Goal: Navigation & Orientation: Find specific page/section

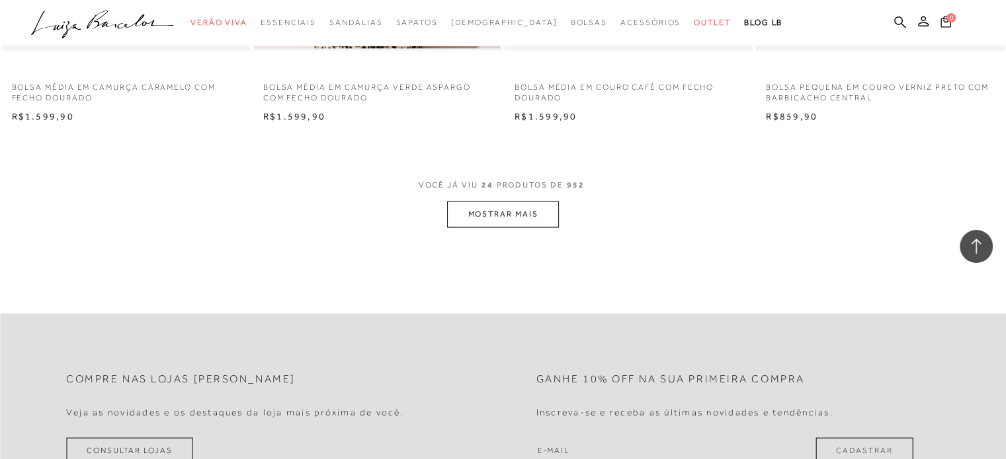
scroll to position [2710, 0]
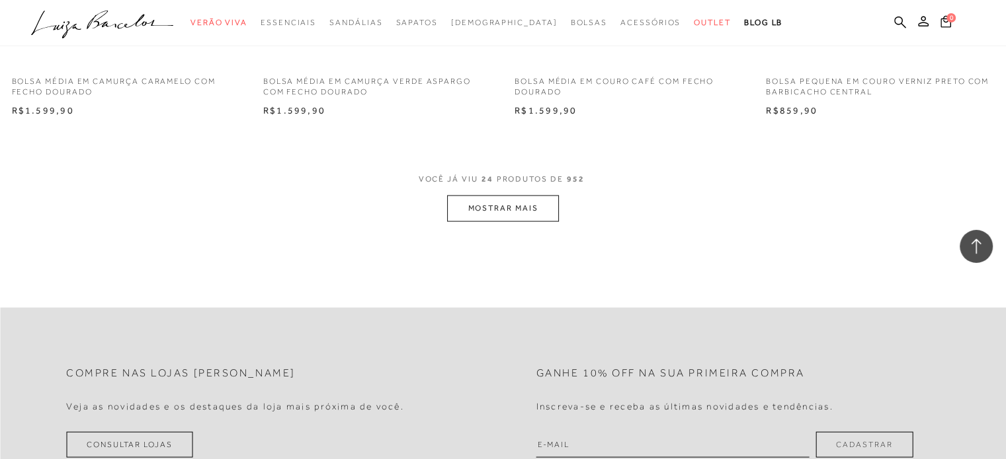
click at [542, 214] on button "MOSTRAR MAIS" at bounding box center [502, 209] width 111 height 26
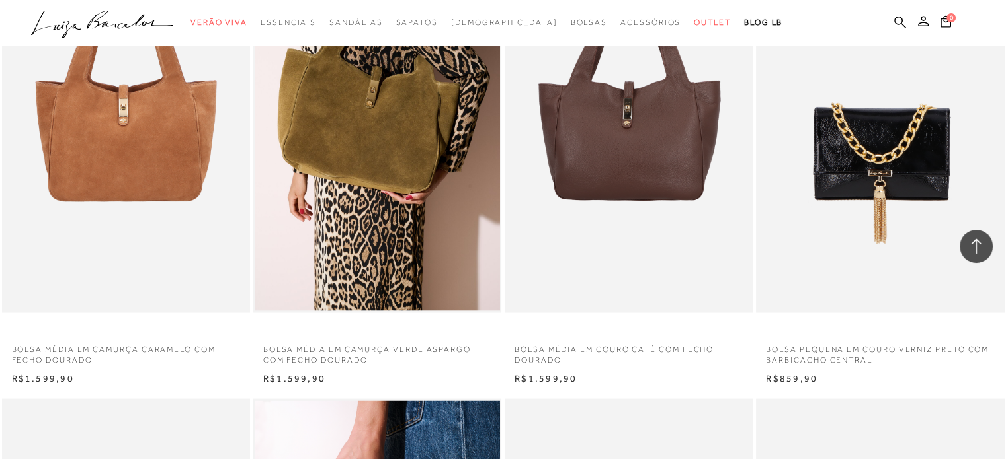
scroll to position [2049, 0]
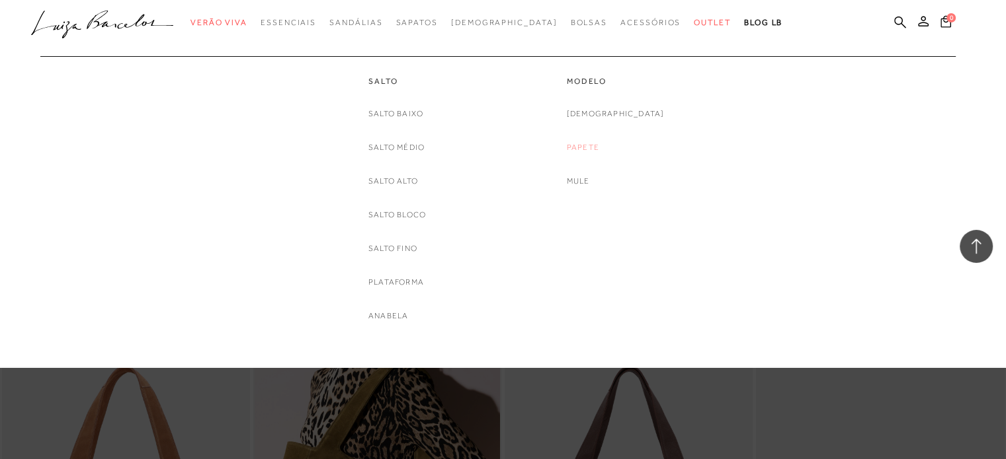
click at [599, 147] on link "Papete" at bounding box center [583, 148] width 32 height 14
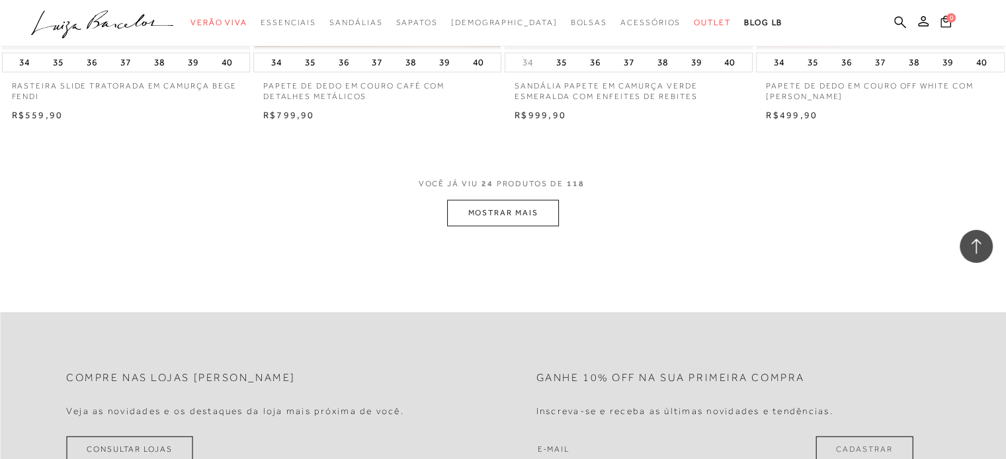
scroll to position [2710, 0]
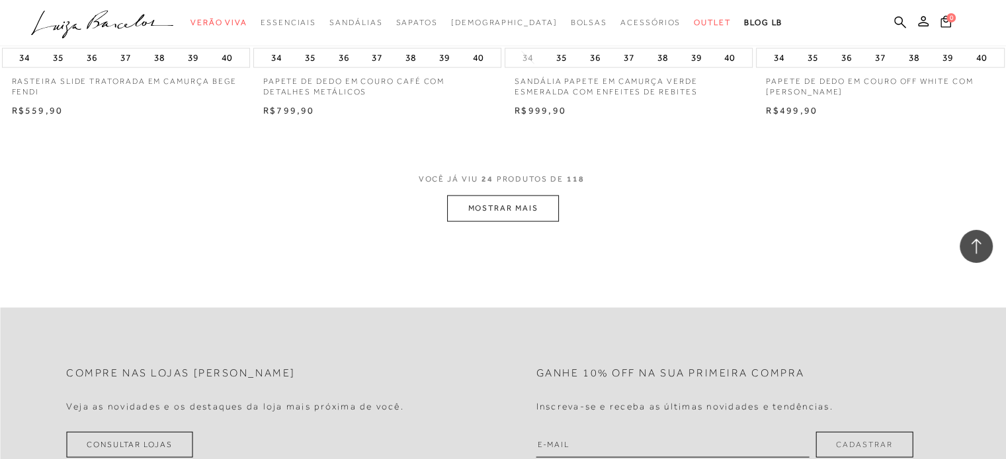
click at [537, 214] on button "MOSTRAR MAIS" at bounding box center [502, 209] width 111 height 26
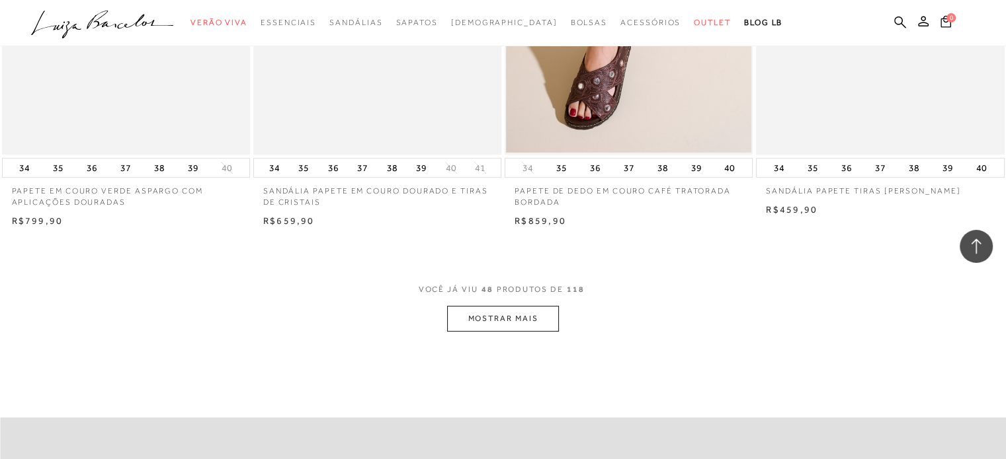
scroll to position [5355, 0]
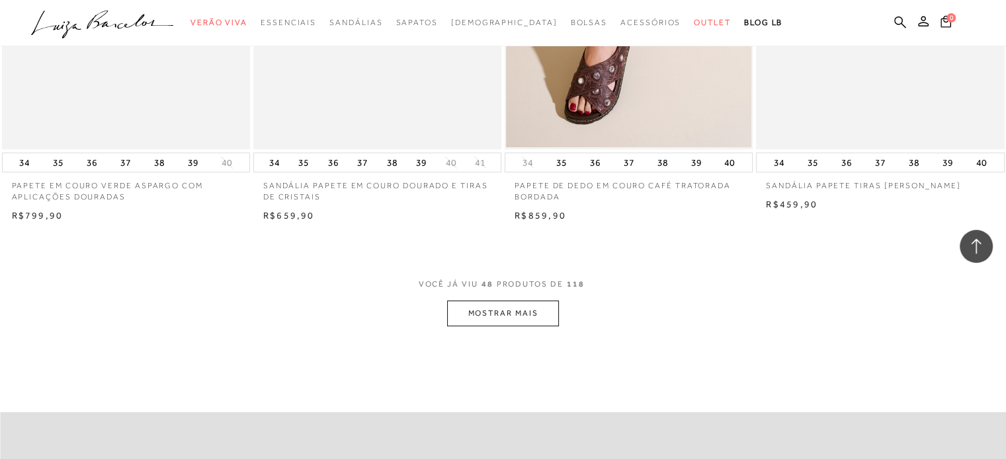
click at [524, 321] on button "MOSTRAR MAIS" at bounding box center [502, 314] width 111 height 26
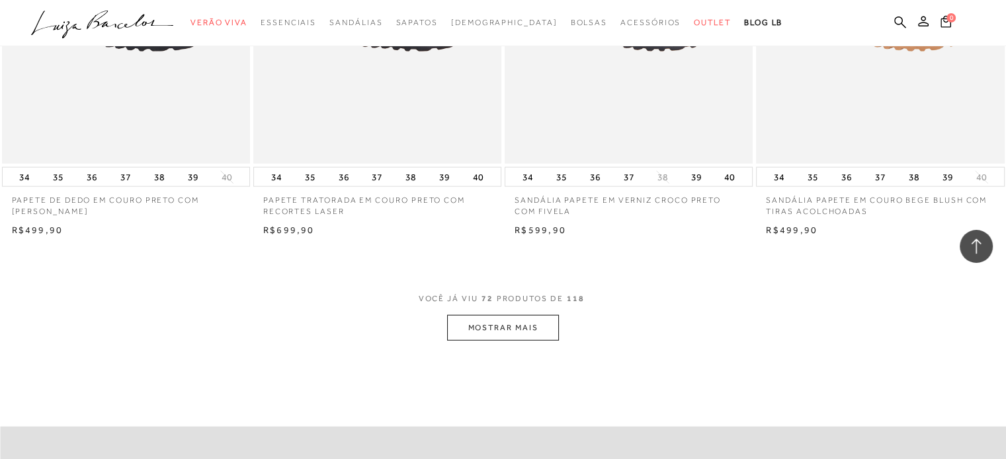
scroll to position [8264, 0]
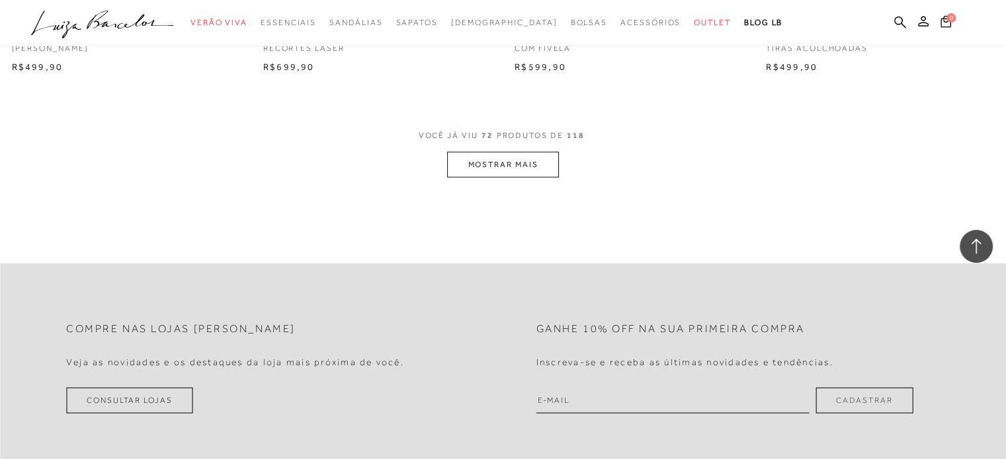
click at [465, 165] on button "MOSTRAR MAIS" at bounding box center [502, 165] width 111 height 26
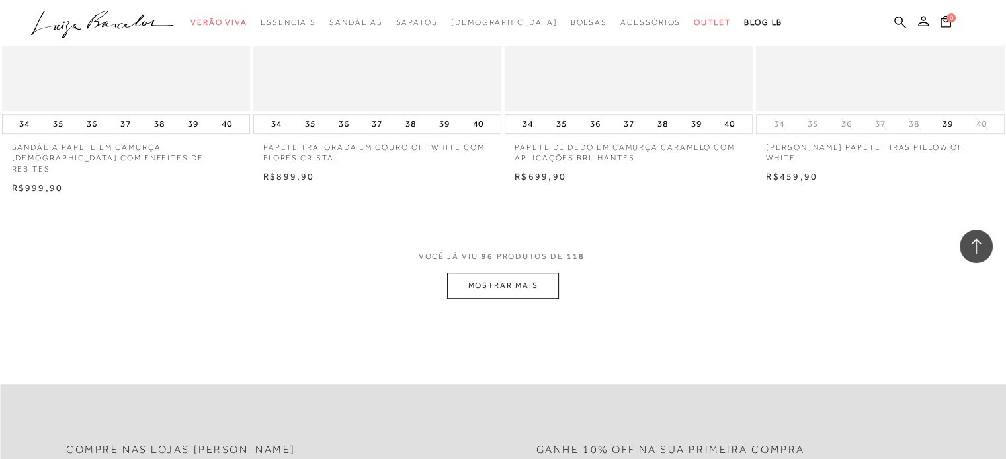
scroll to position [10908, 0]
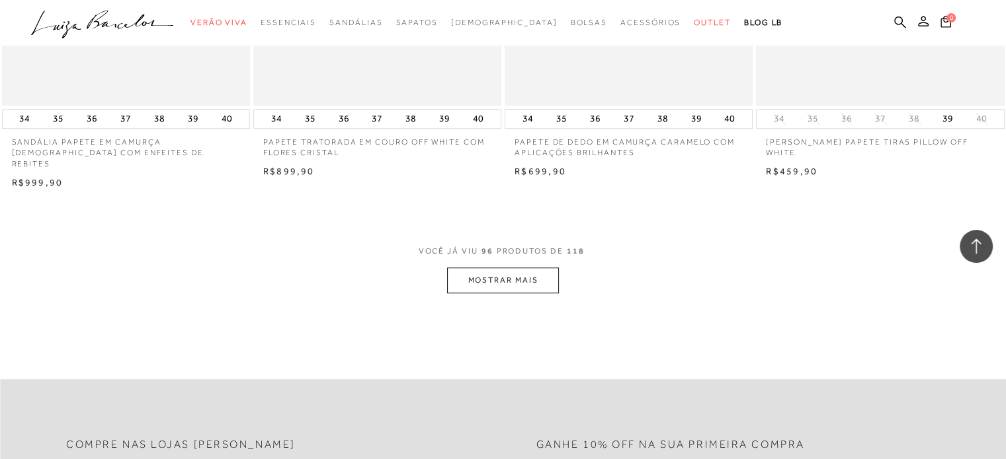
click at [523, 268] on button "MOSTRAR MAIS" at bounding box center [502, 281] width 111 height 26
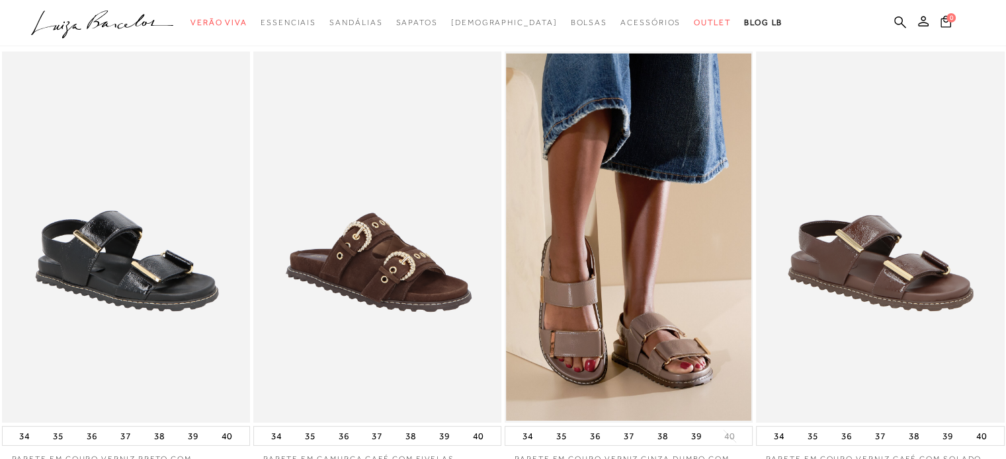
scroll to position [0, 0]
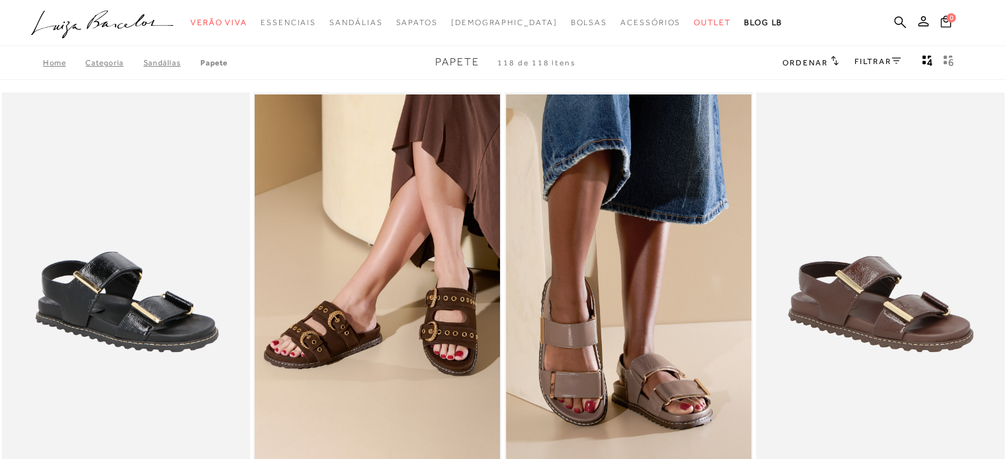
click at [162, 63] on link "SANDÁLIAS" at bounding box center [171, 62] width 57 height 9
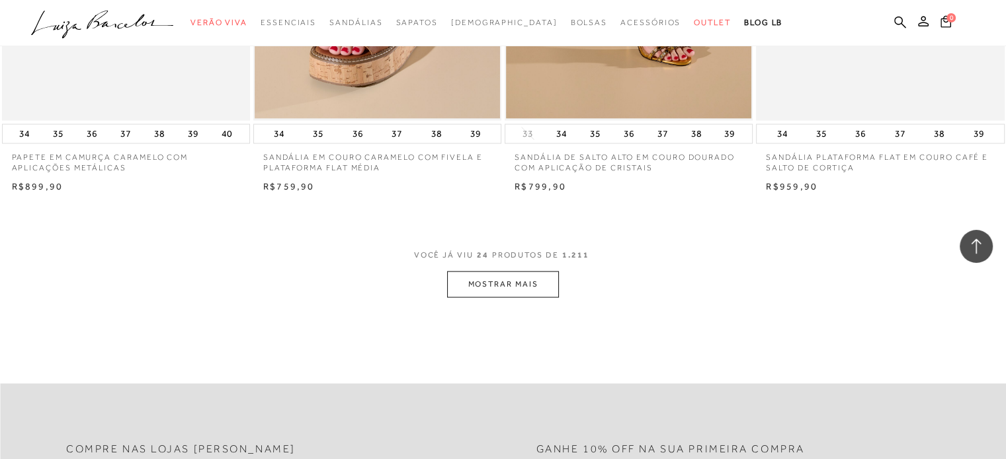
scroll to position [2644, 0]
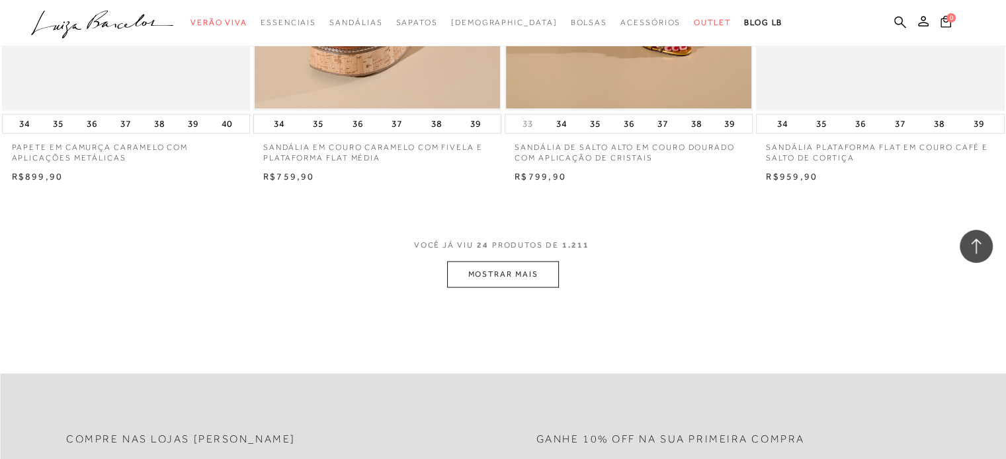
click at [460, 268] on button "MOSTRAR MAIS" at bounding box center [502, 275] width 111 height 26
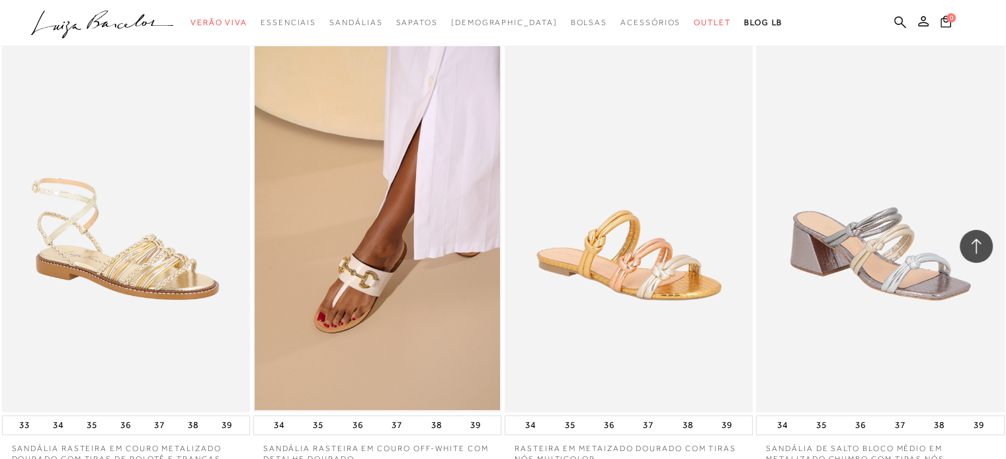
scroll to position [5157, 0]
